Goal: Find contact information: Find contact information

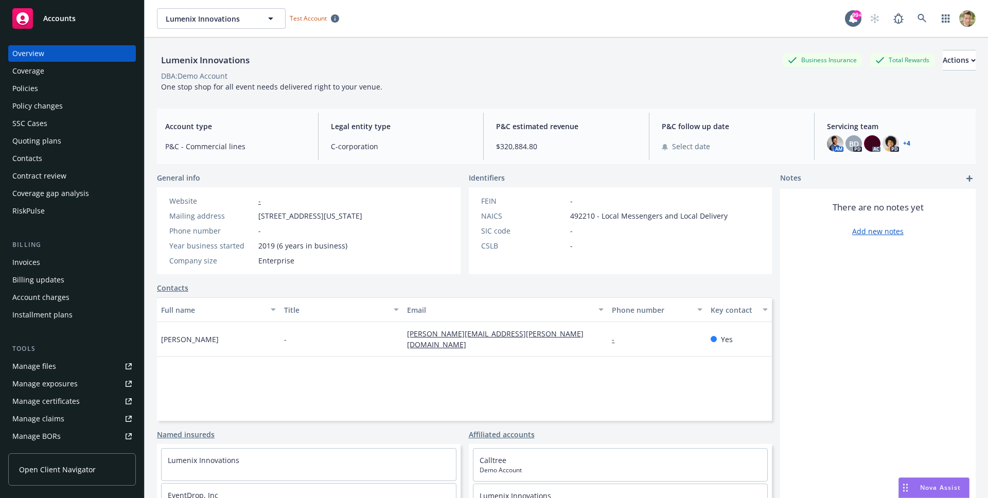
click at [54, 154] on div "Contacts" at bounding box center [71, 158] width 119 height 16
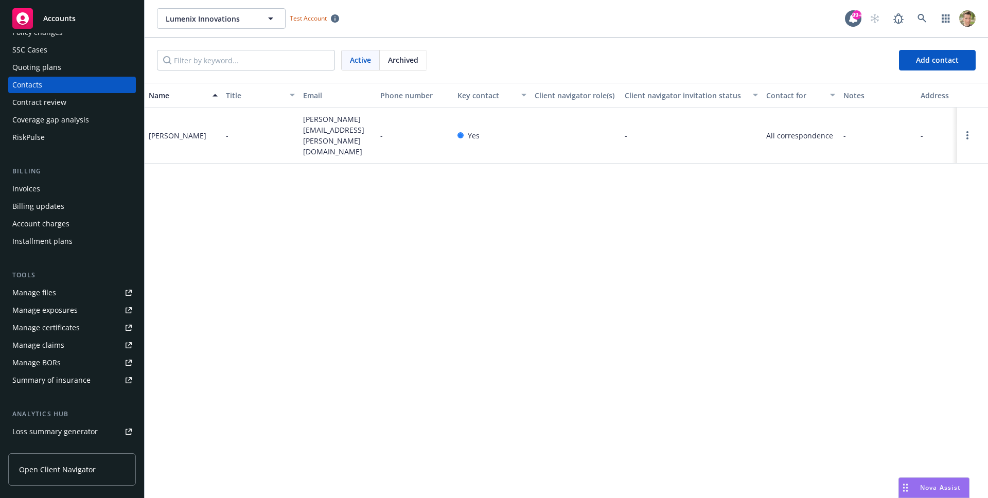
scroll to position [190, 0]
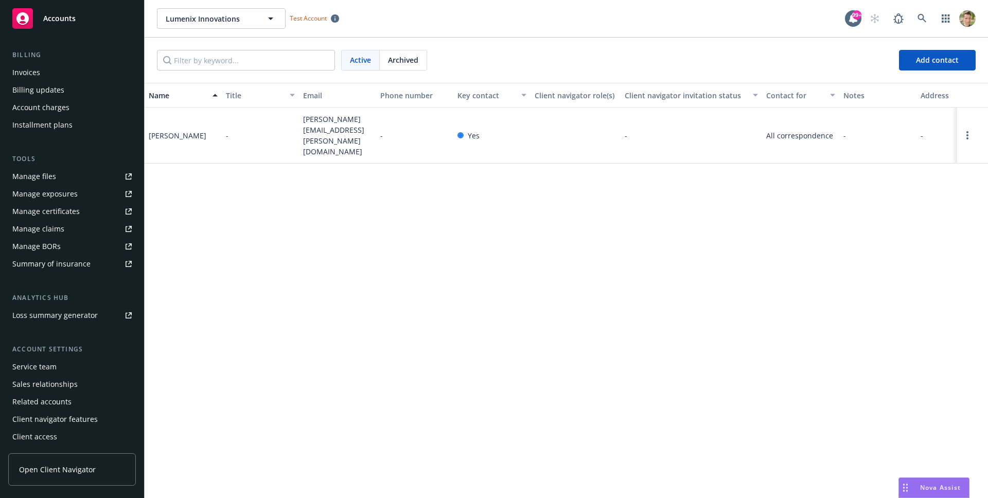
click at [68, 472] on span "Open Client Navigator" at bounding box center [57, 469] width 77 height 11
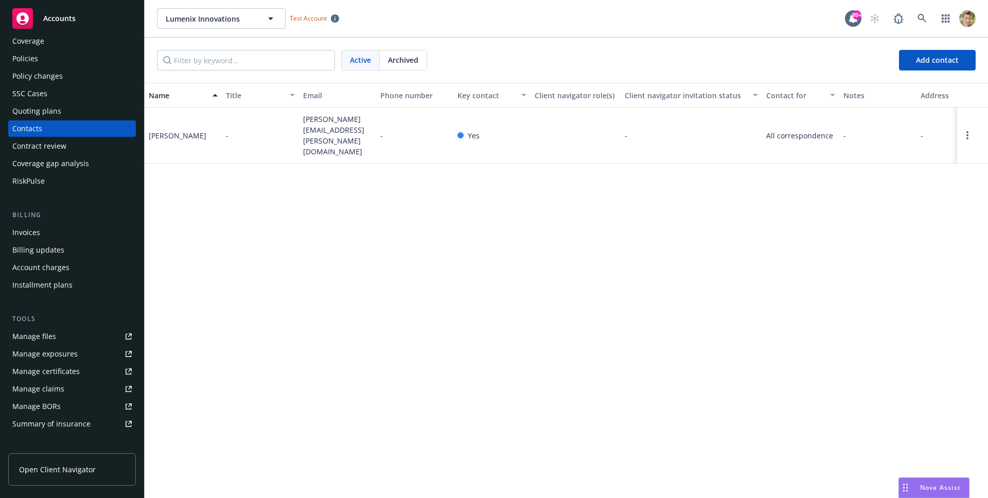
scroll to position [19, 0]
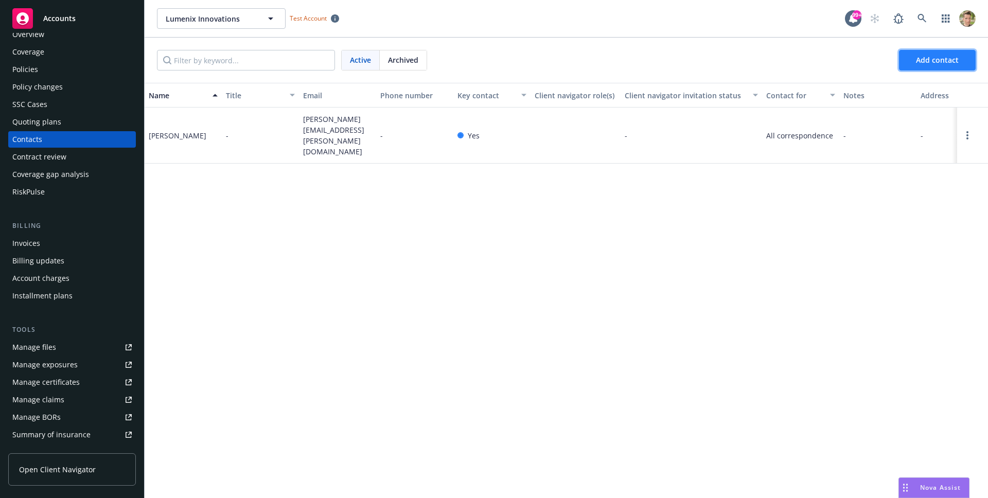
click at [914, 66] on button "Add contact" at bounding box center [937, 60] width 77 height 21
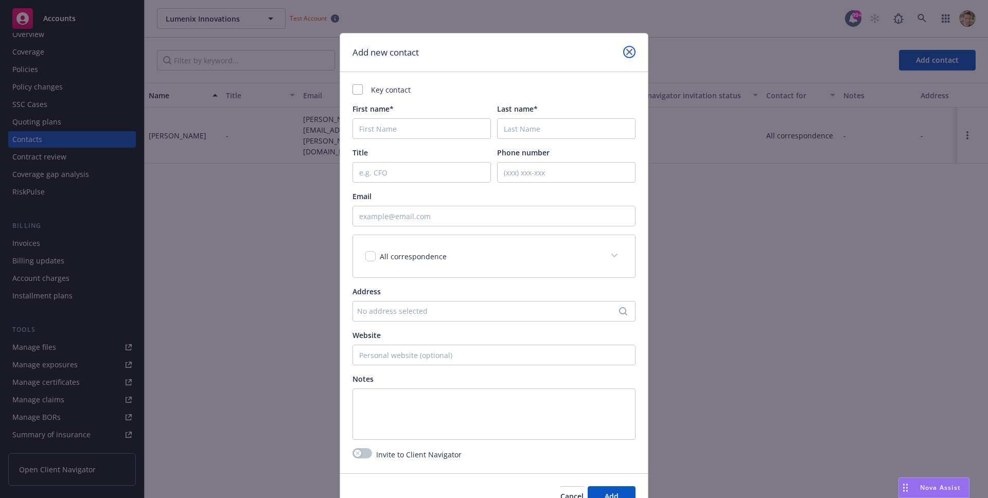
click at [626, 52] on icon "close" at bounding box center [629, 52] width 6 height 6
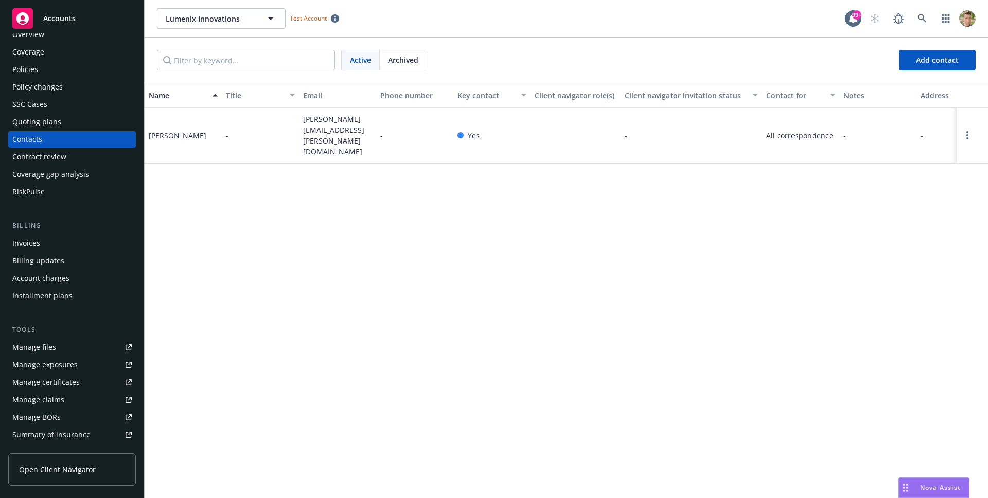
click at [88, 469] on span "Open Client Navigator" at bounding box center [57, 469] width 77 height 11
click at [63, 467] on span "Open Client Navigator" at bounding box center [57, 469] width 77 height 11
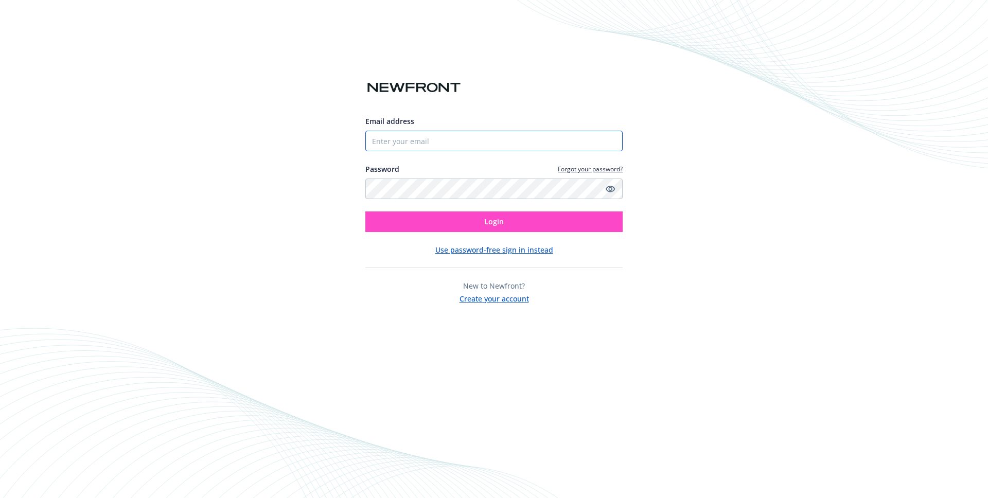
type input "ignacio.antonelli@newfront.com"
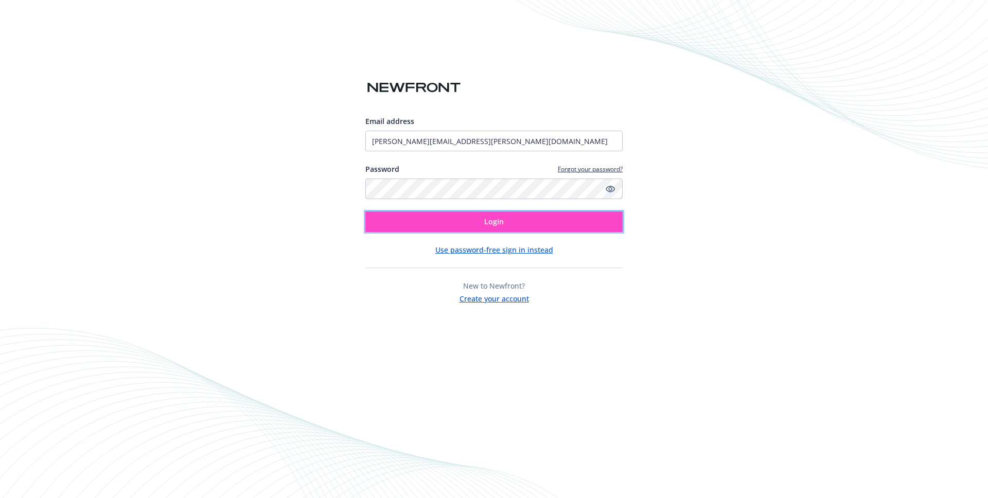
click at [477, 222] on button "Login" at bounding box center [493, 222] width 257 height 21
